Goal: Transaction & Acquisition: Download file/media

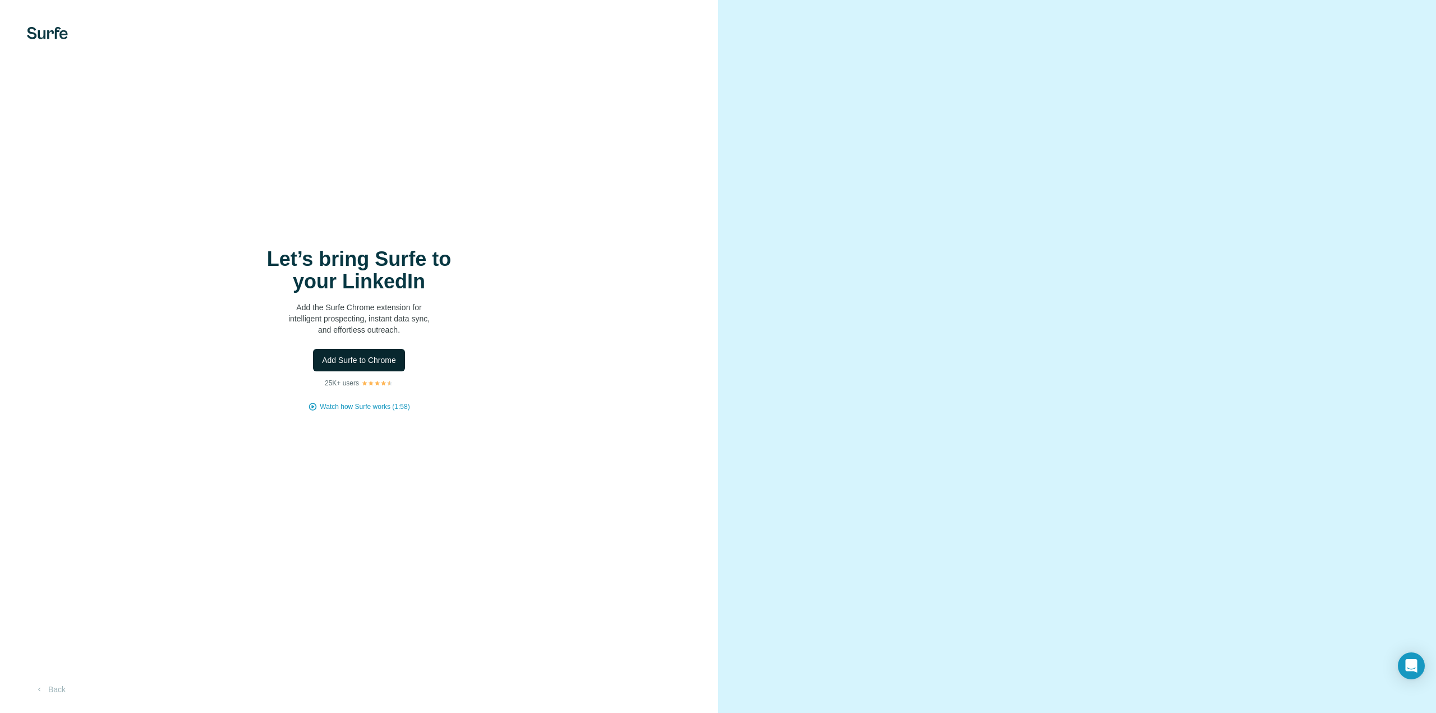
click at [366, 364] on span "Add Surfe to Chrome" at bounding box center [359, 360] width 74 height 11
